Goal: Task Accomplishment & Management: Complete application form

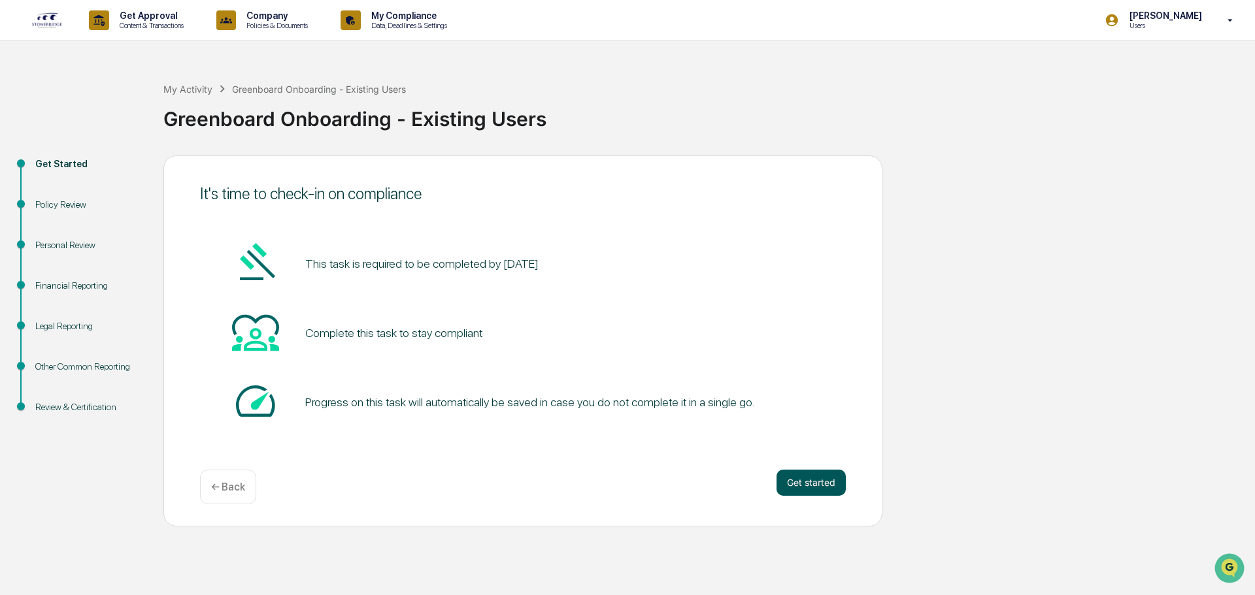
click at [817, 484] on button "Get started" at bounding box center [810, 483] width 69 height 26
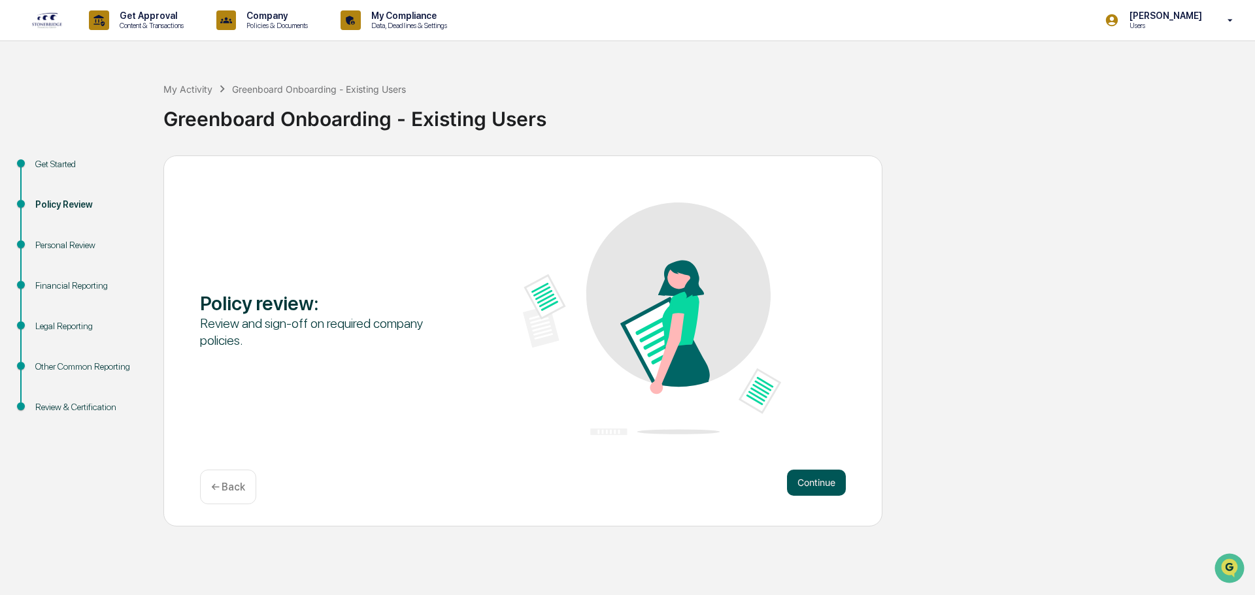
click at [819, 479] on button "Continue" at bounding box center [816, 483] width 59 height 26
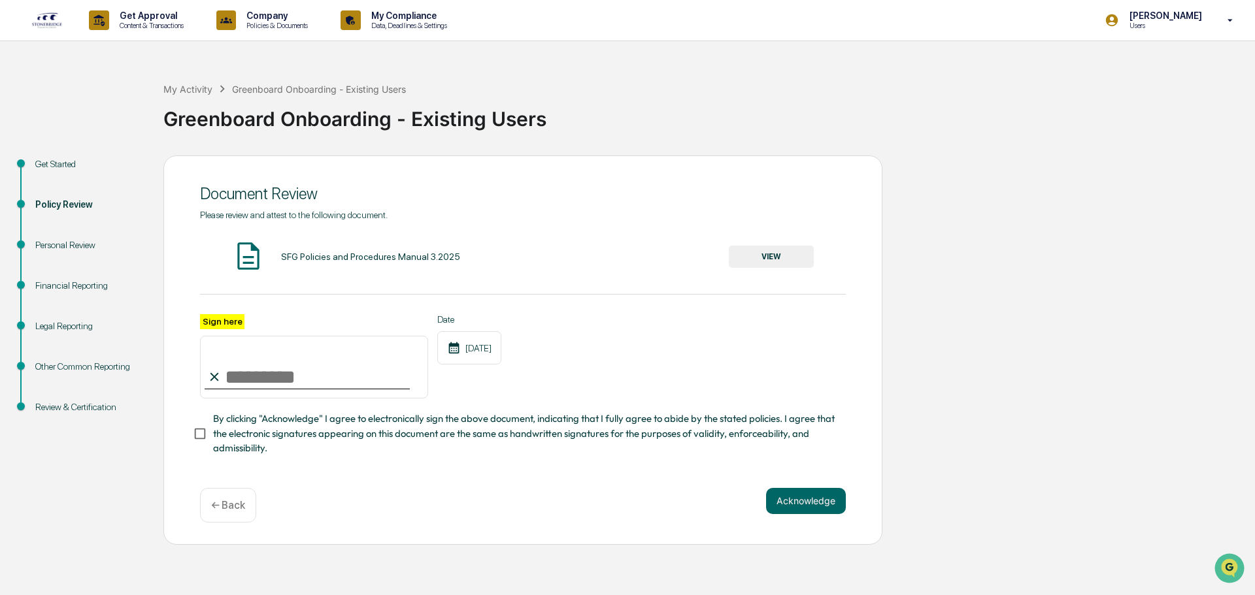
click at [229, 372] on input "Sign here" at bounding box center [314, 367] width 228 height 63
type input "**********"
click at [849, 505] on div "**********" at bounding box center [522, 350] width 719 height 389
click at [839, 504] on button "Acknowledge" at bounding box center [806, 501] width 80 height 26
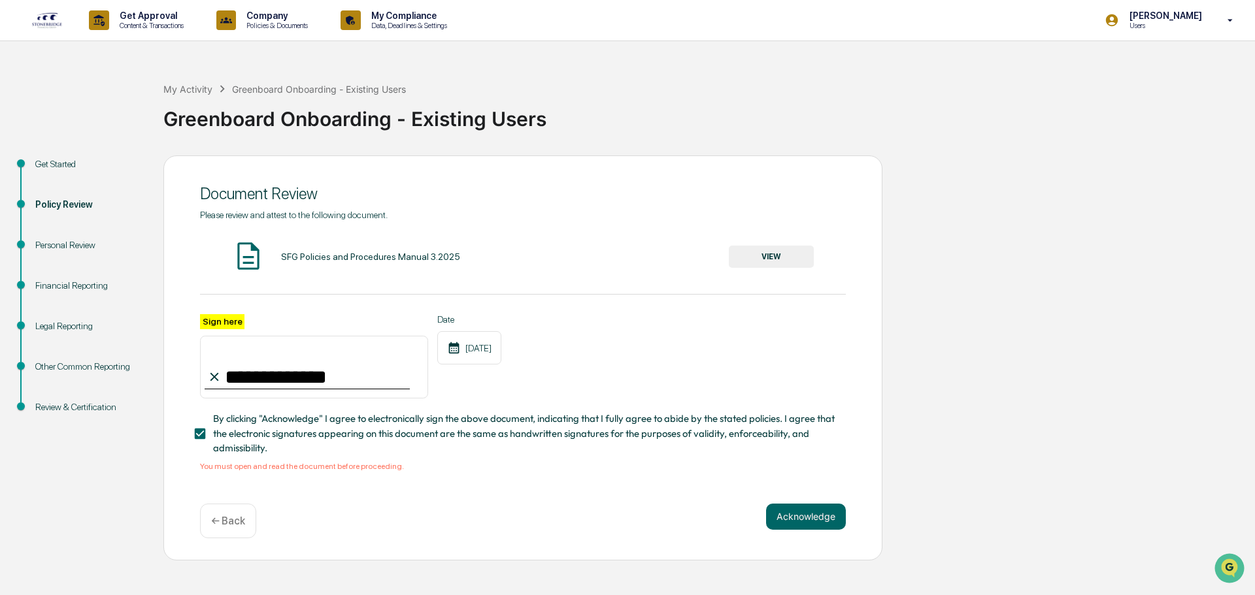
click at [807, 550] on div "**********" at bounding box center [522, 358] width 719 height 405
click at [806, 526] on button "Acknowledge" at bounding box center [806, 517] width 80 height 26
click at [770, 259] on button "VIEW" at bounding box center [771, 257] width 85 height 22
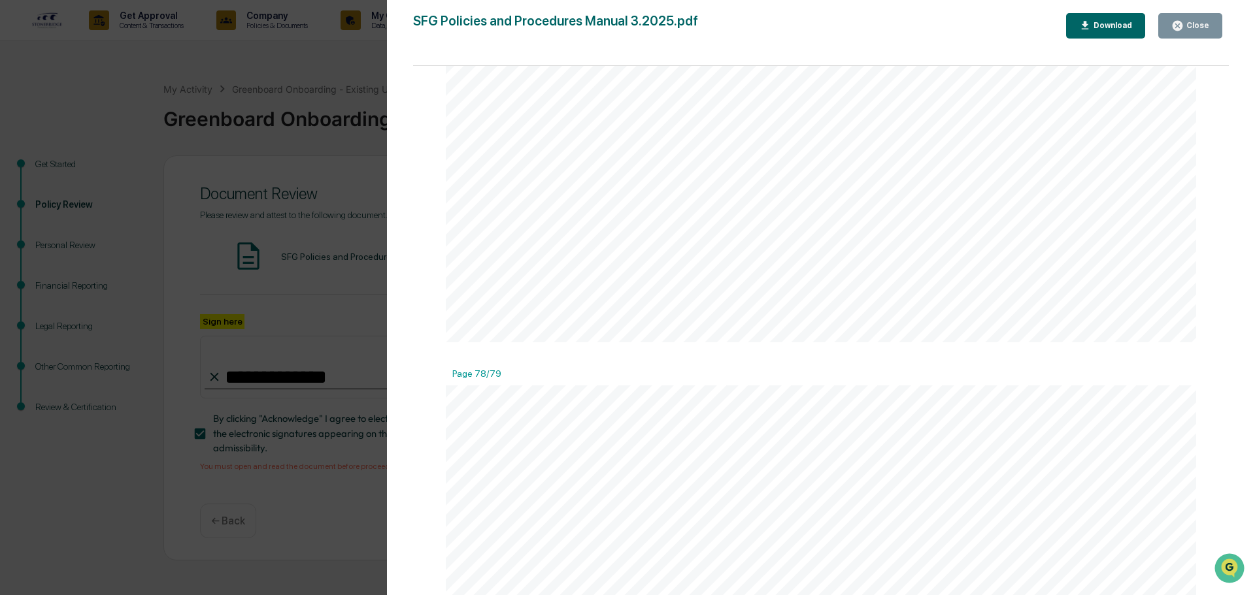
scroll to position [79518, 0]
click at [1185, 26] on div "Close" at bounding box center [1195, 25] width 25 height 9
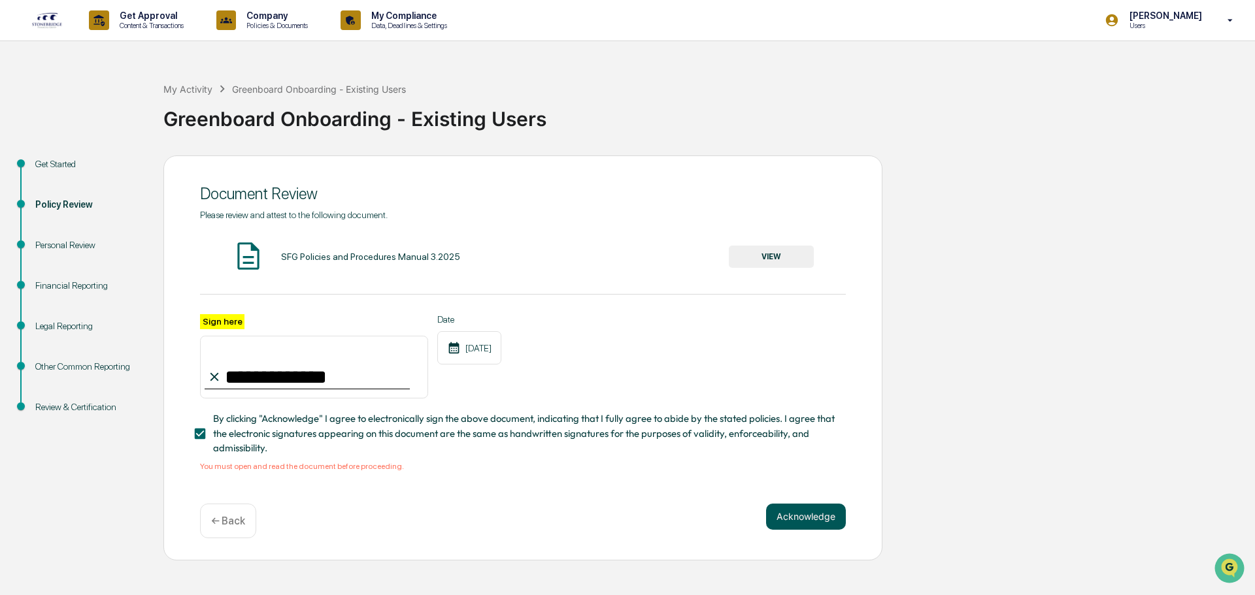
click at [793, 523] on button "Acknowledge" at bounding box center [806, 517] width 80 height 26
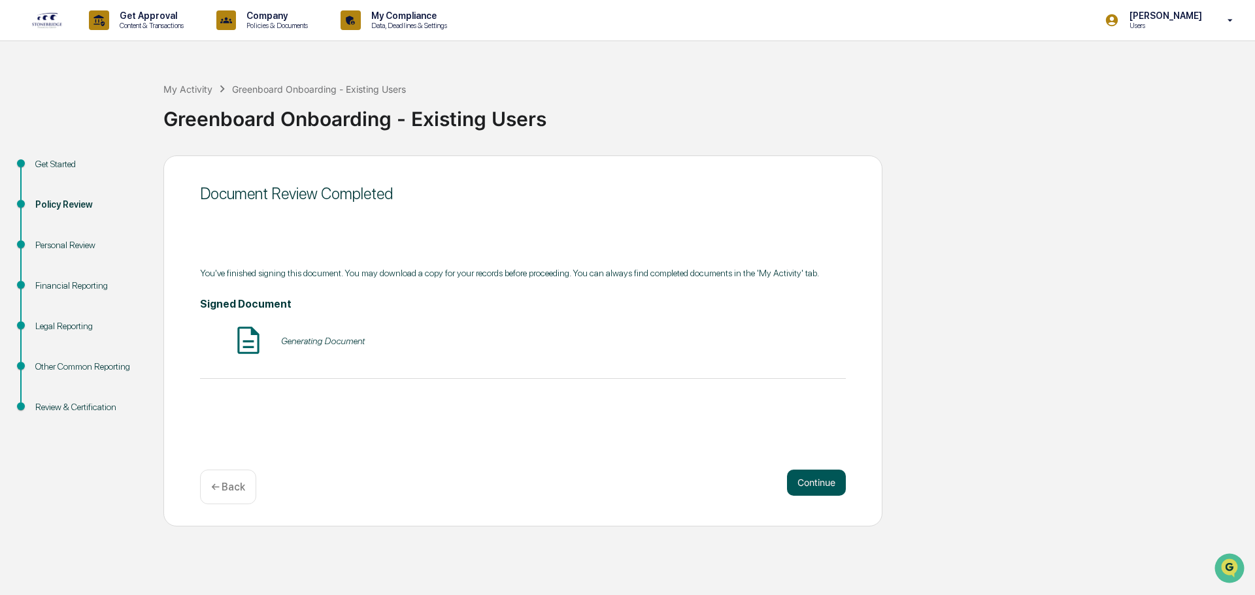
click at [821, 480] on button "Continue" at bounding box center [816, 483] width 59 height 26
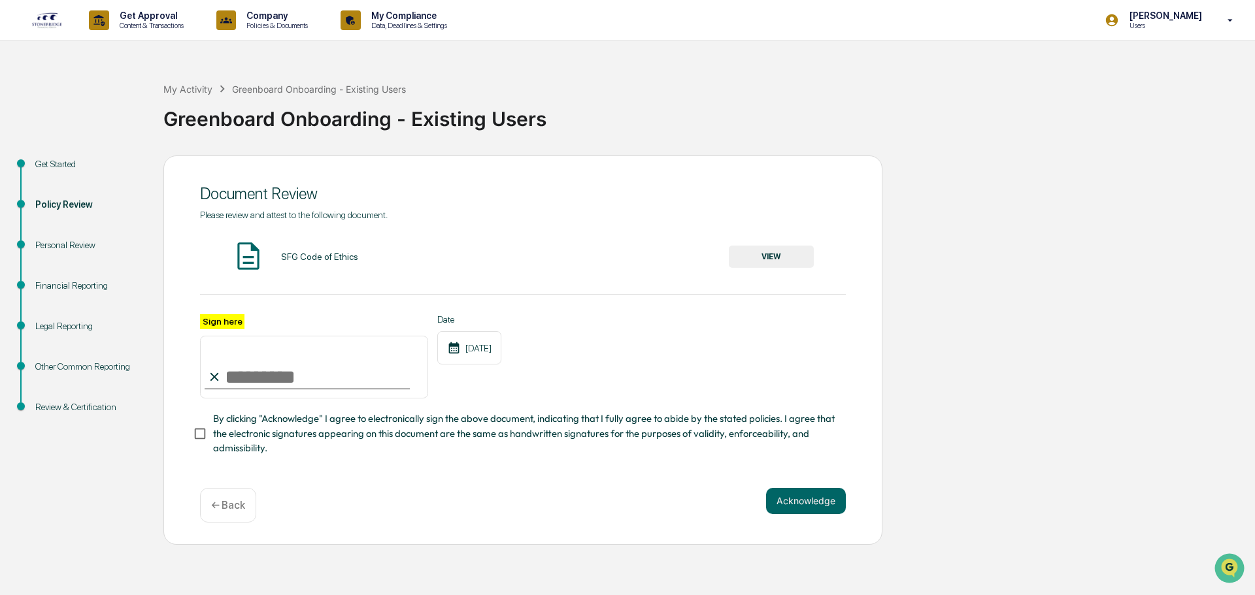
click at [223, 381] on input "Sign here" at bounding box center [314, 367] width 228 height 63
type input "**********"
click at [817, 256] on div "SFG Code of Ethics VIEW" at bounding box center [523, 257] width 646 height 35
click at [764, 257] on button "VIEW" at bounding box center [771, 257] width 85 height 22
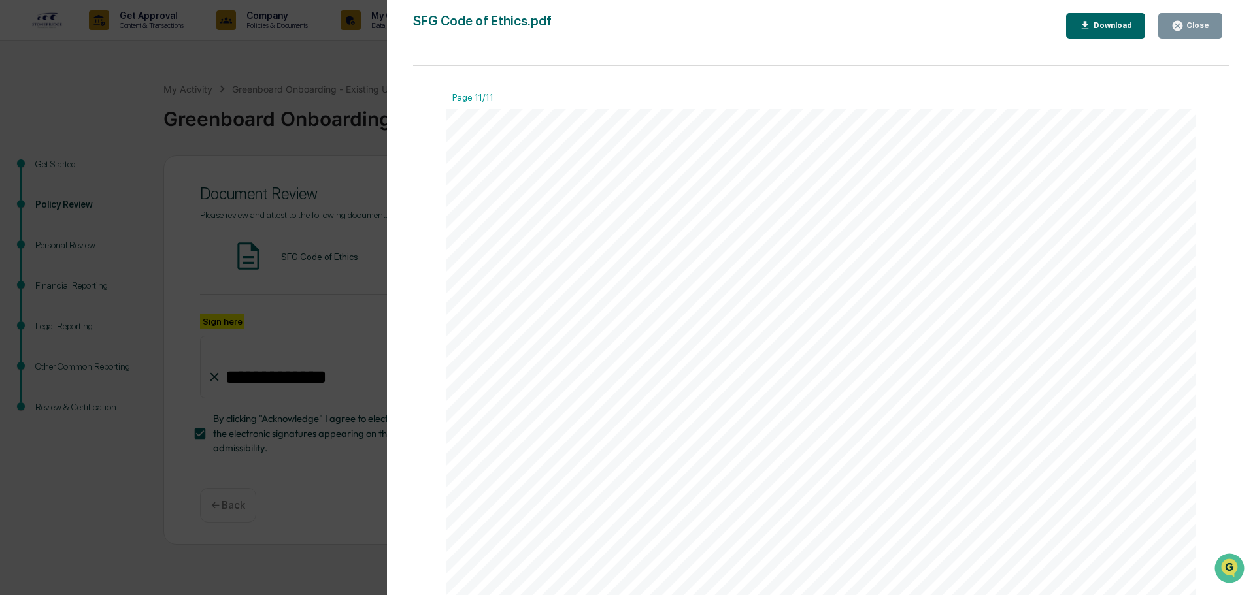
scroll to position [10605, 0]
click at [1196, 31] on div "Close" at bounding box center [1190, 26] width 38 height 12
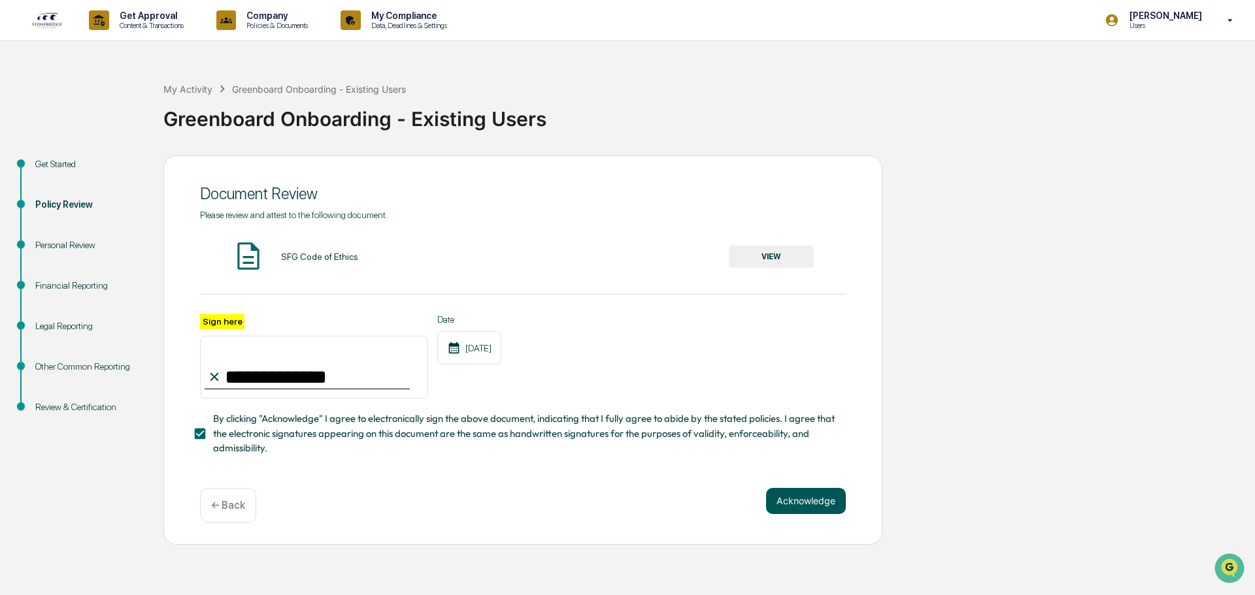
click at [802, 501] on button "Acknowledge" at bounding box center [806, 501] width 80 height 26
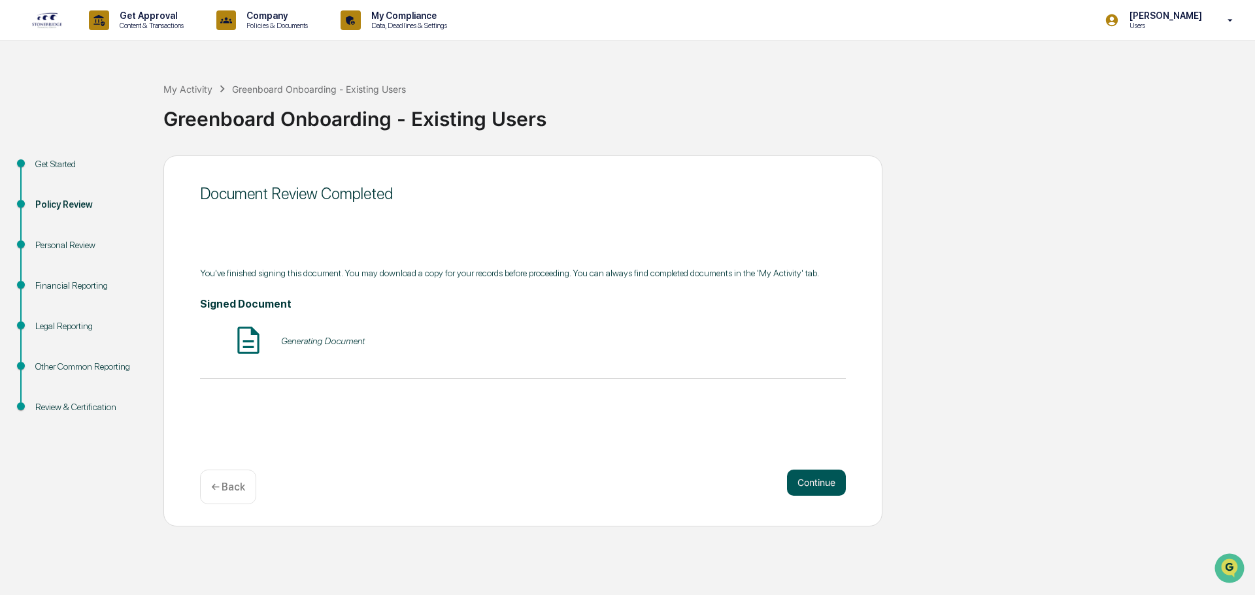
click at [815, 480] on button "Continue" at bounding box center [816, 483] width 59 height 26
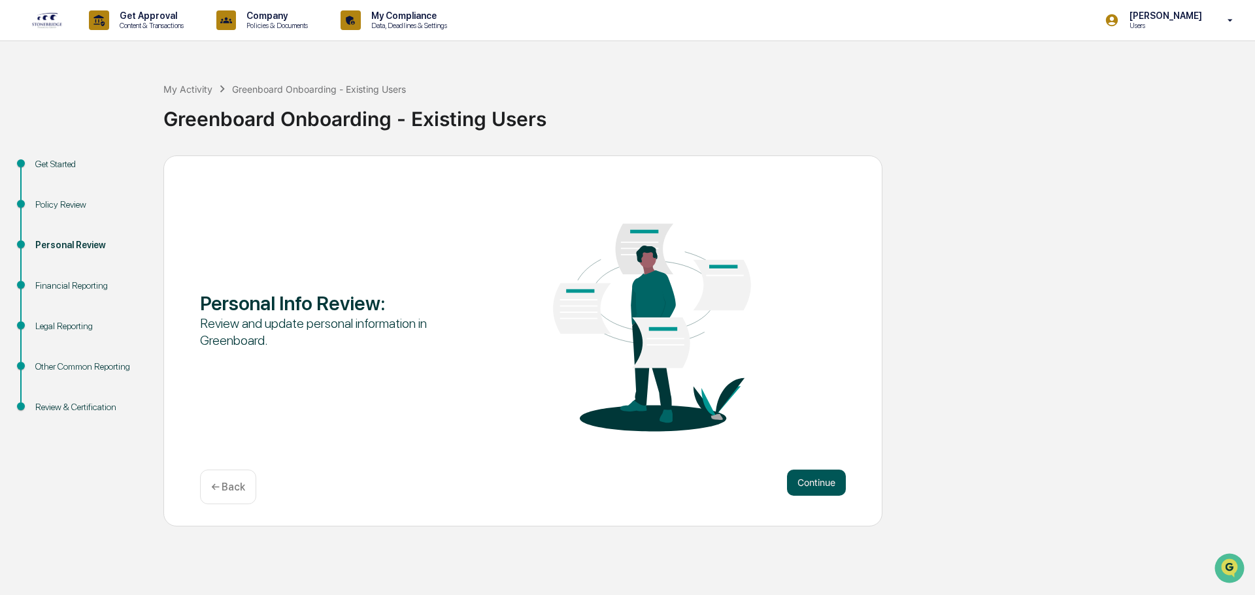
click at [812, 476] on button "Continue" at bounding box center [816, 483] width 59 height 26
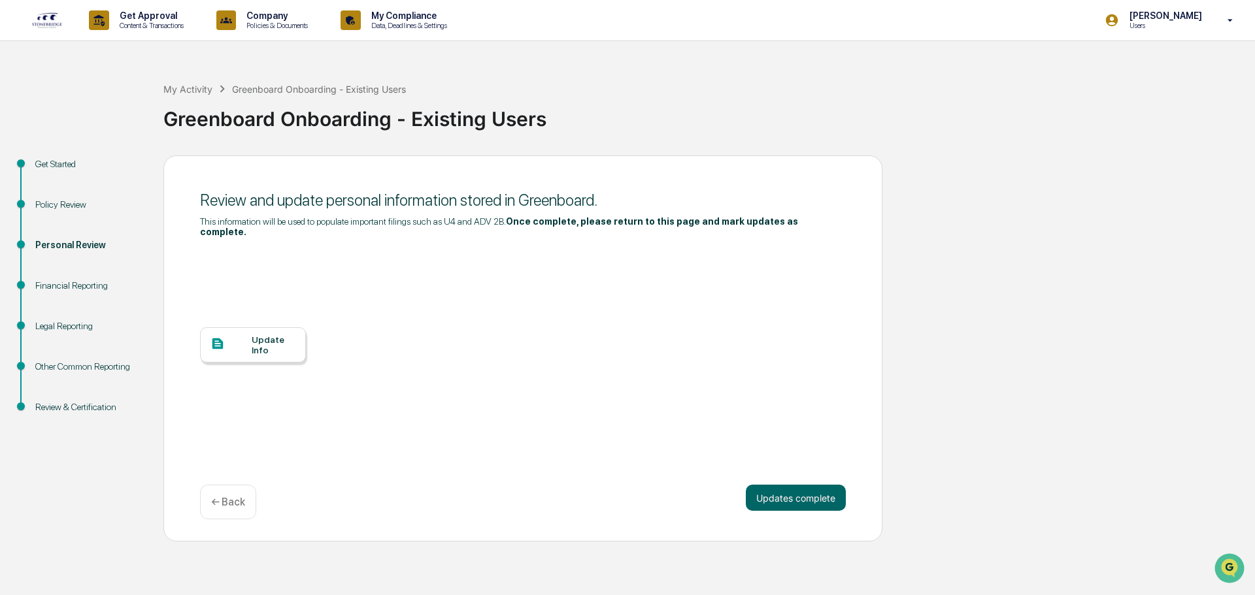
click at [252, 335] on div "Update Info" at bounding box center [274, 345] width 44 height 21
click at [808, 487] on button "Updates complete" at bounding box center [796, 498] width 100 height 26
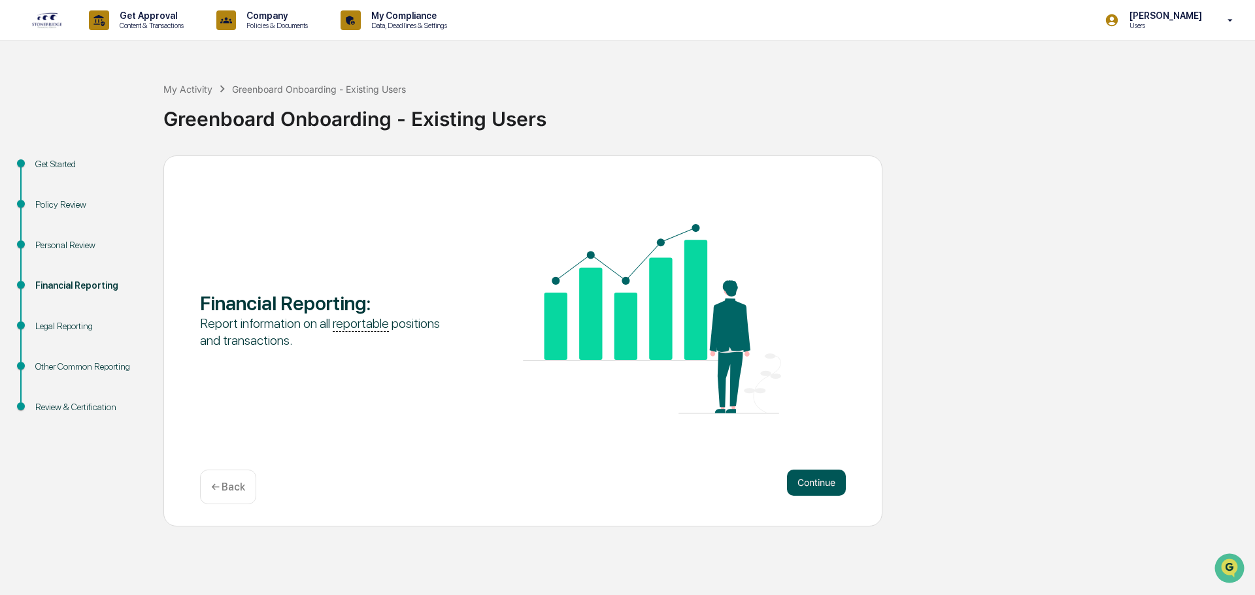
click at [815, 479] on button "Continue" at bounding box center [816, 483] width 59 height 26
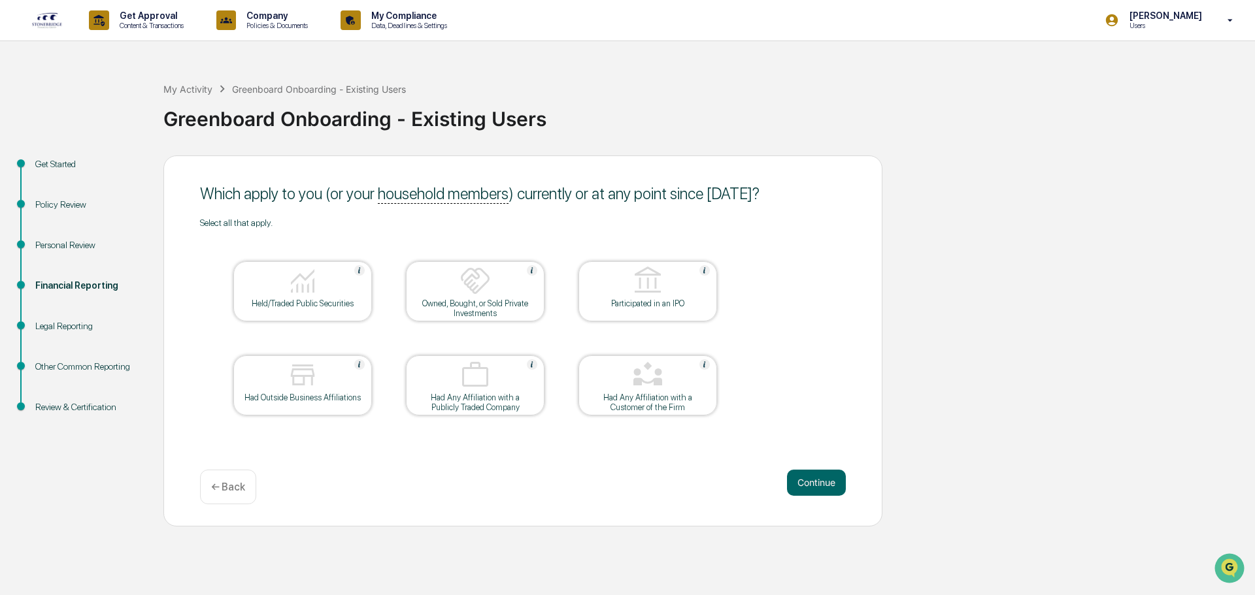
click at [319, 292] on div at bounding box center [302, 281] width 131 height 33
click at [821, 482] on button "Continue" at bounding box center [816, 483] width 59 height 26
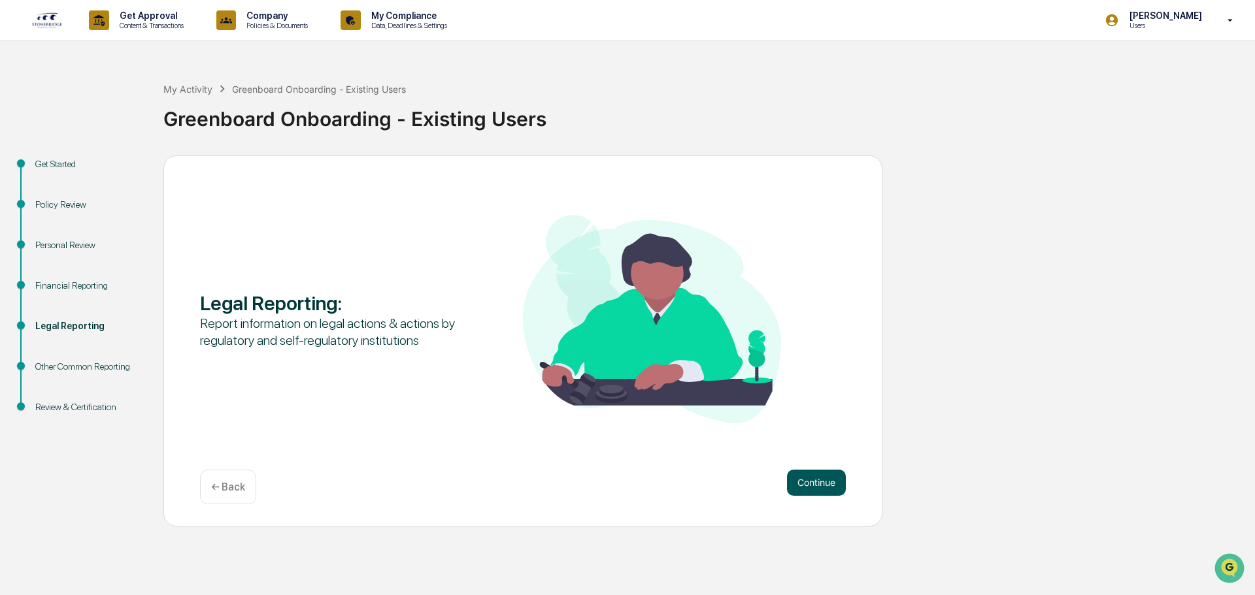
click at [819, 486] on button "Continue" at bounding box center [816, 483] width 59 height 26
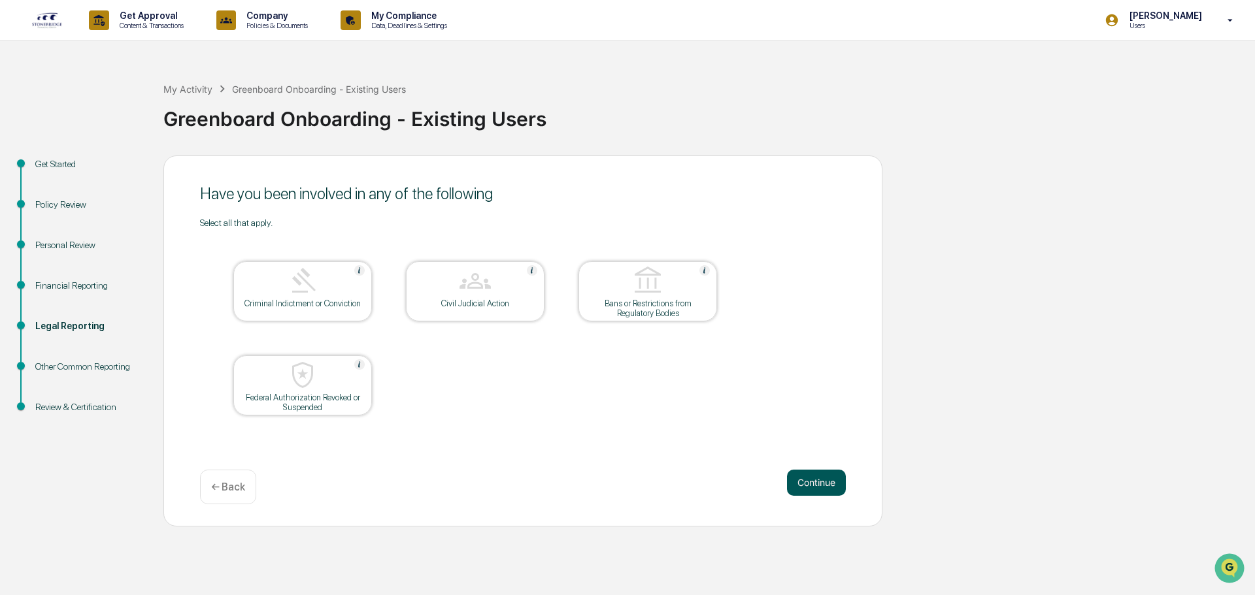
click at [808, 482] on button "Continue" at bounding box center [816, 483] width 59 height 26
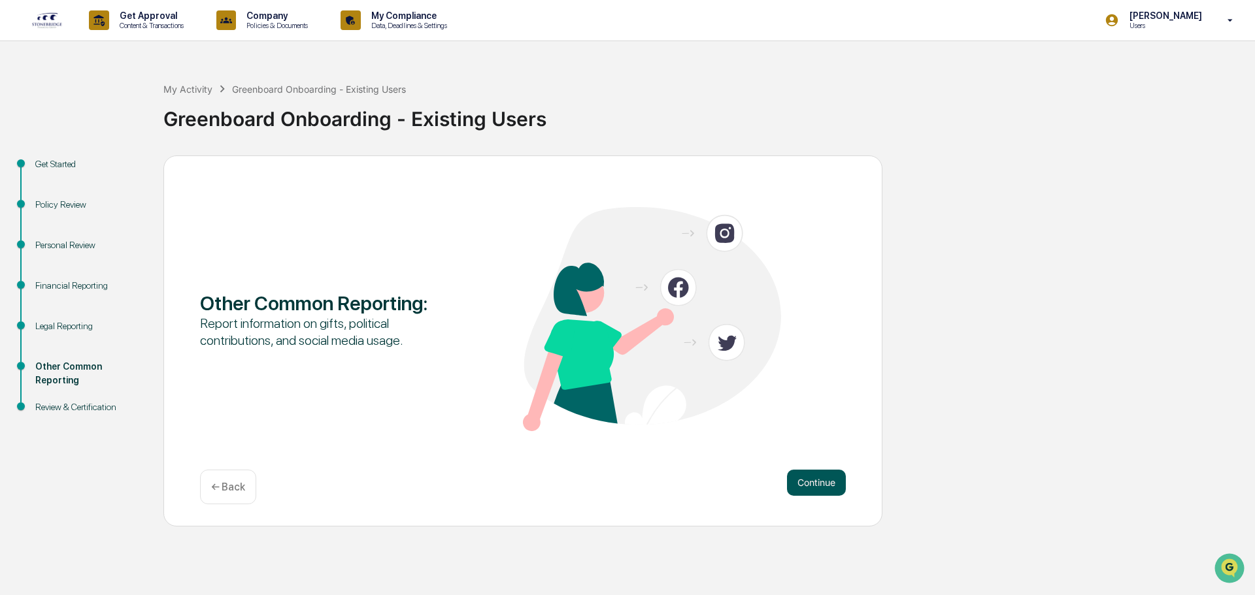
click at [825, 480] on button "Continue" at bounding box center [816, 483] width 59 height 26
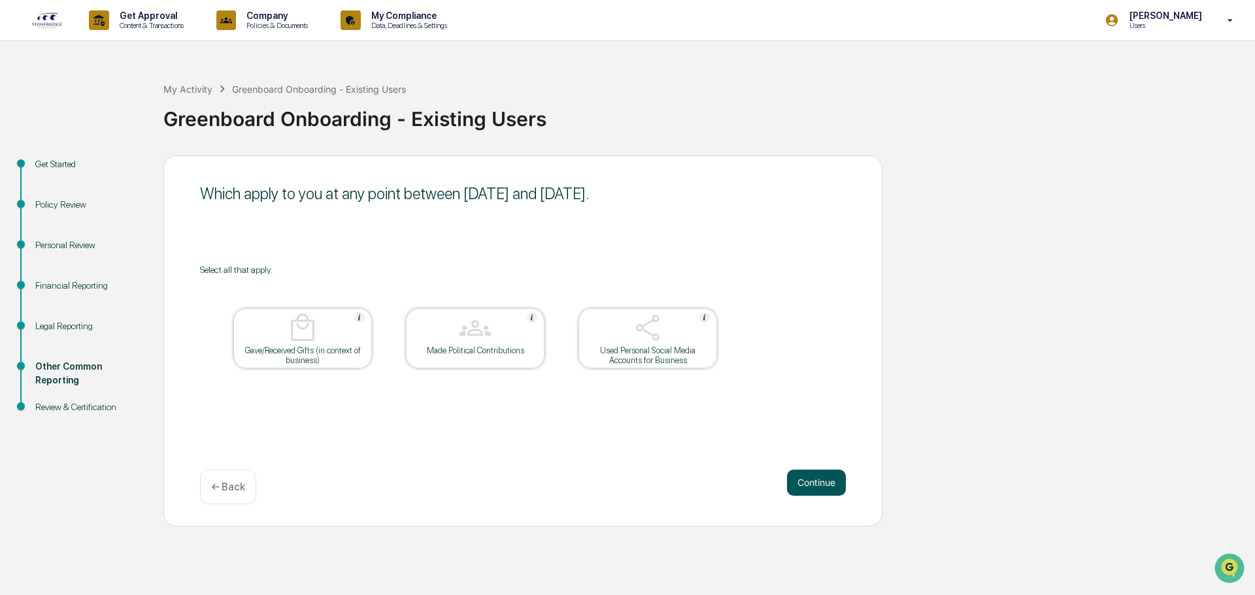
click at [817, 480] on button "Continue" at bounding box center [816, 483] width 59 height 26
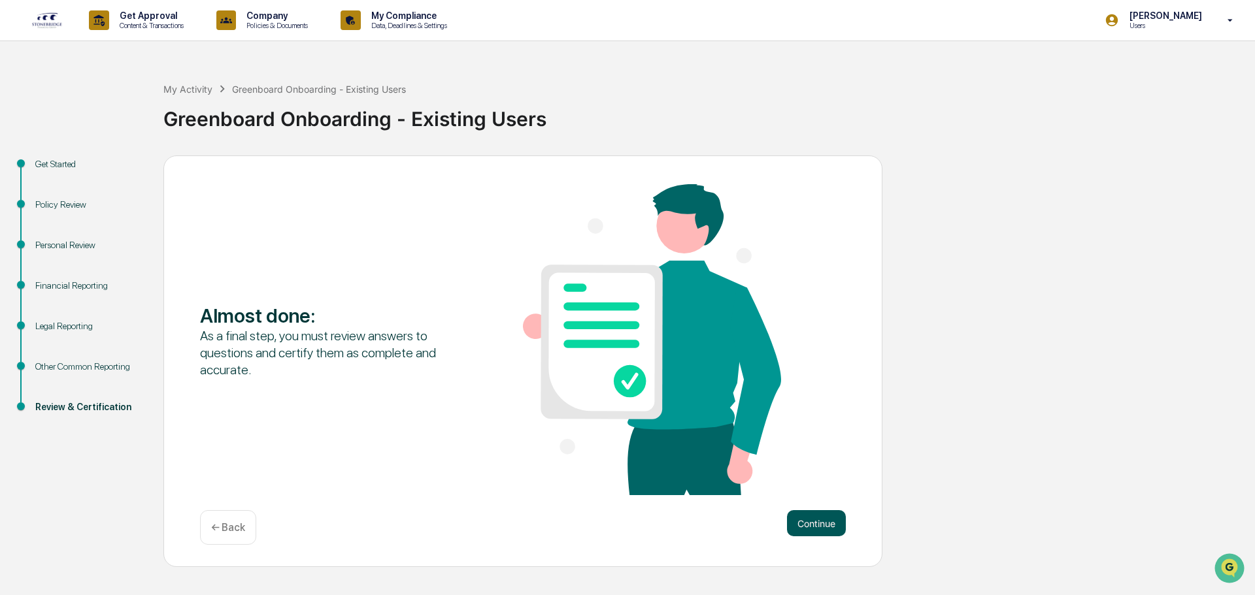
click at [812, 521] on button "Continue" at bounding box center [816, 523] width 59 height 26
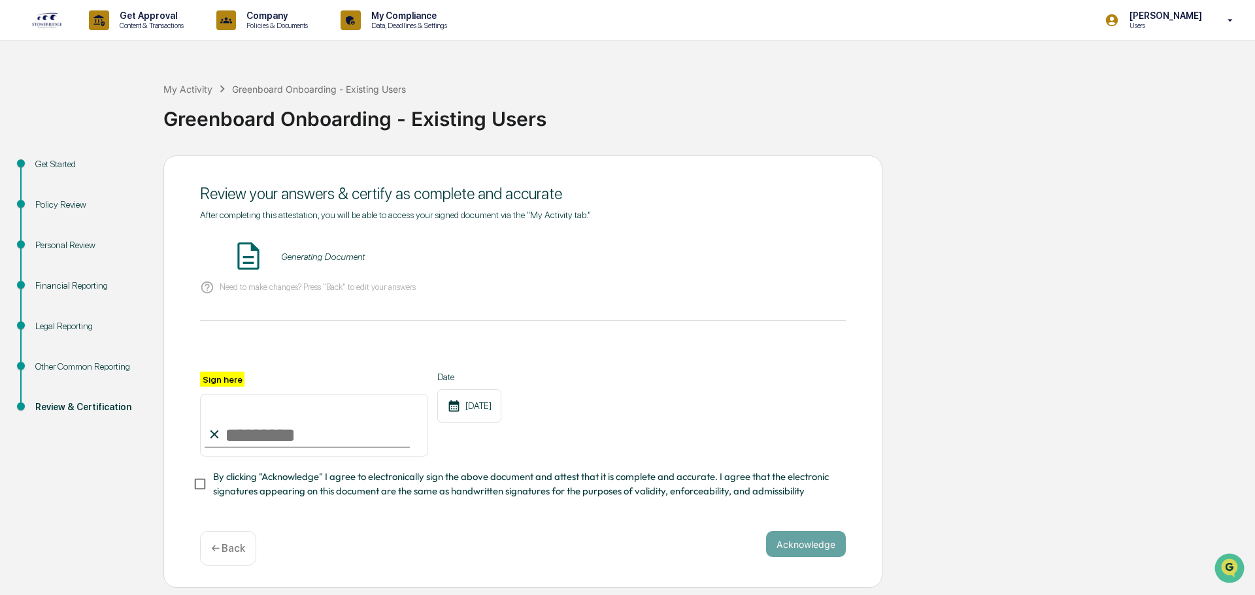
click at [247, 444] on input "Sign here" at bounding box center [314, 425] width 228 height 63
type input "**********"
click at [625, 437] on div "**********" at bounding box center [523, 414] width 646 height 85
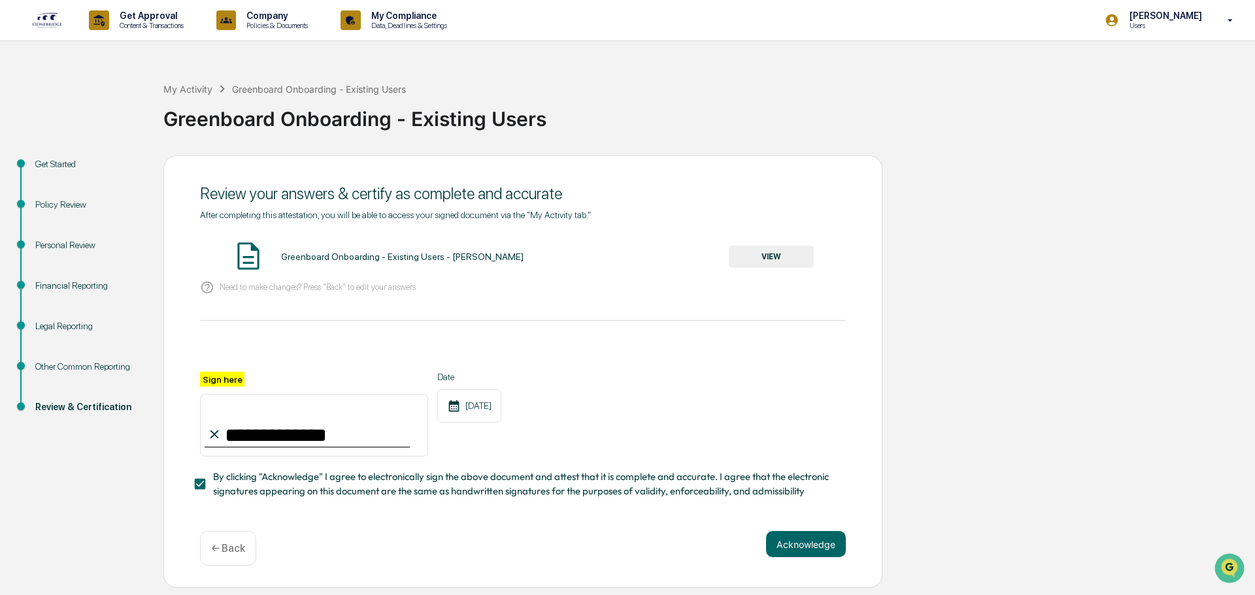
click at [792, 257] on button "VIEW" at bounding box center [771, 257] width 85 height 22
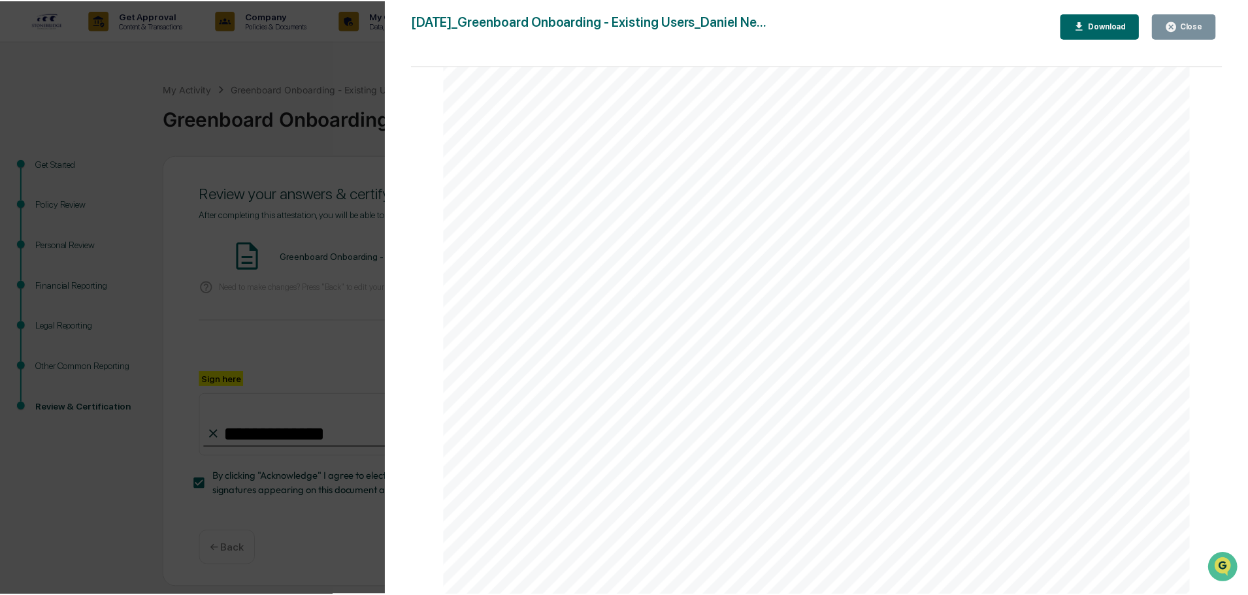
scroll to position [3872, 0]
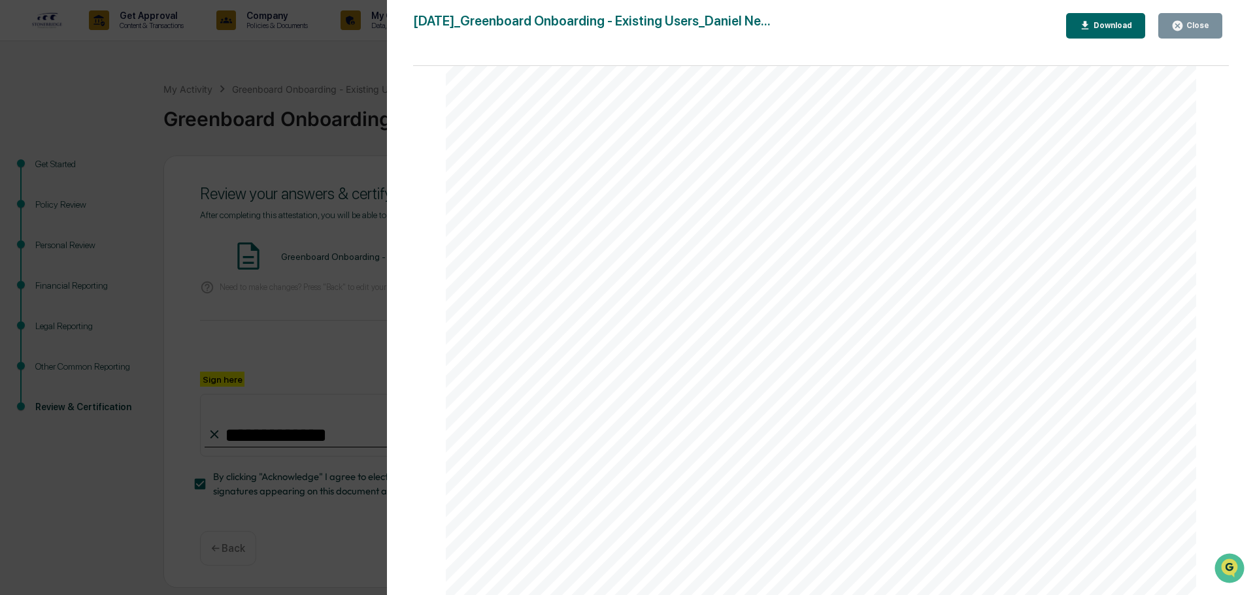
click at [1187, 40] on div "2025-09-08_Greenboard Onboarding - Existing Users_Daniel Ne... Close Download P…" at bounding box center [820, 310] width 815 height 595
click at [1190, 29] on div "Close" at bounding box center [1195, 25] width 25 height 9
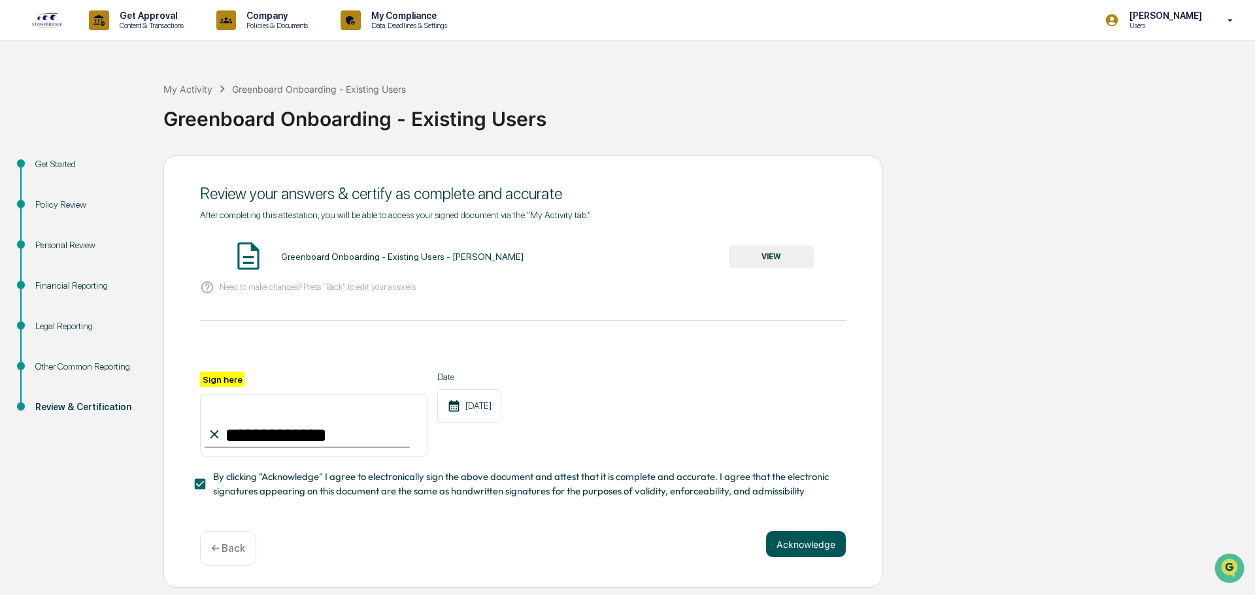
click at [807, 547] on button "Acknowledge" at bounding box center [806, 544] width 80 height 26
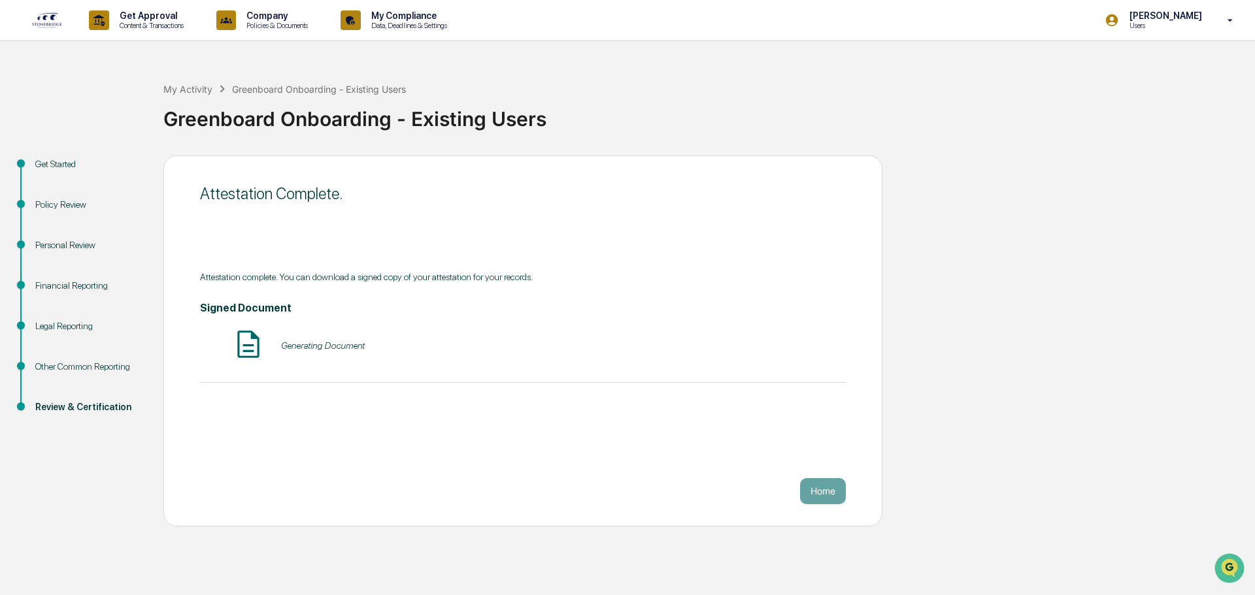
click at [531, 473] on div "Attestation Complete. Attestation complete. You can download a signed copy of y…" at bounding box center [522, 341] width 719 height 371
click at [820, 490] on button "Home" at bounding box center [823, 491] width 46 height 26
